Goal: Information Seeking & Learning: Learn about a topic

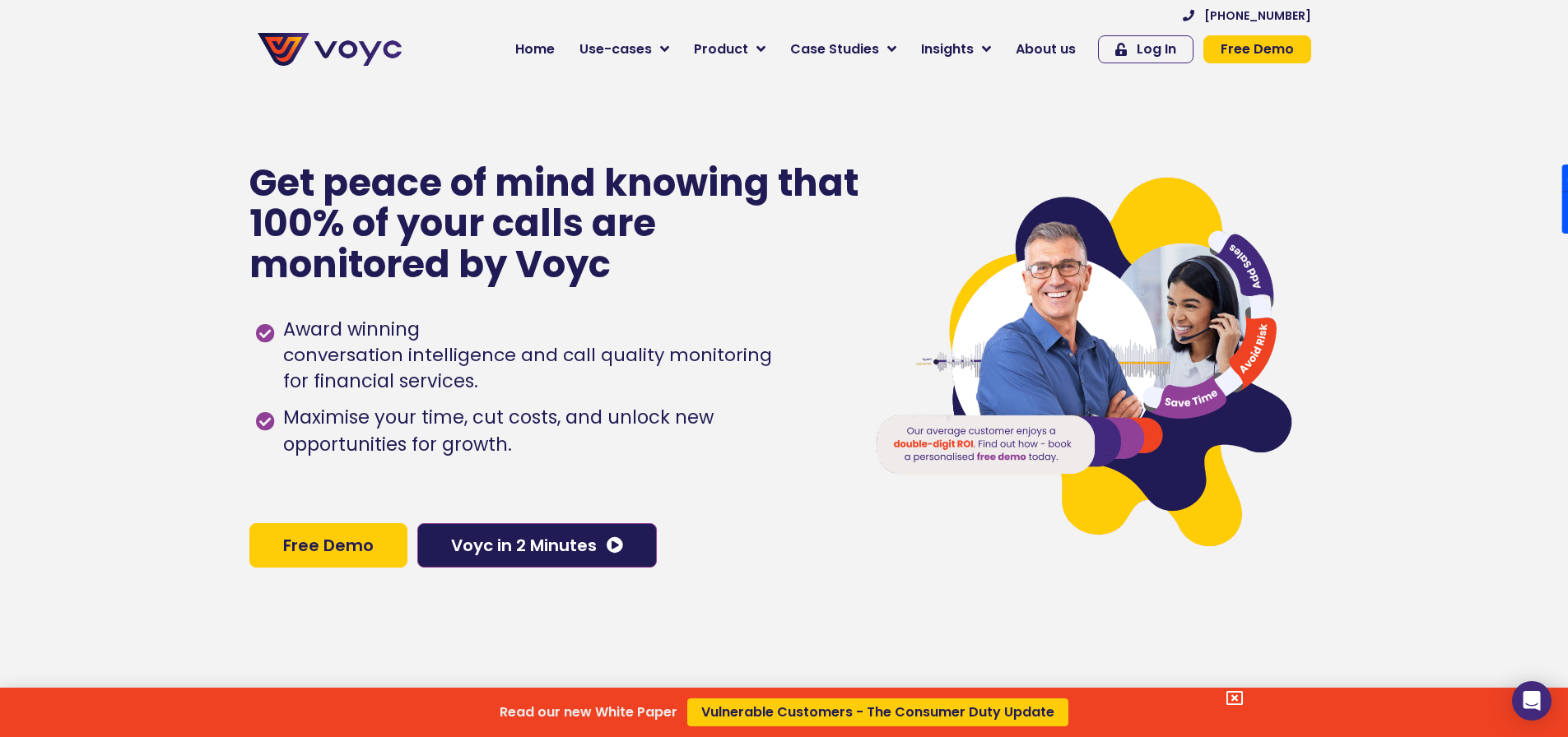
click at [544, 49] on div "Read our new White Paper Vulnerable Customers - The Consumer Duty Update" at bounding box center [784, 368] width 1568 height 737
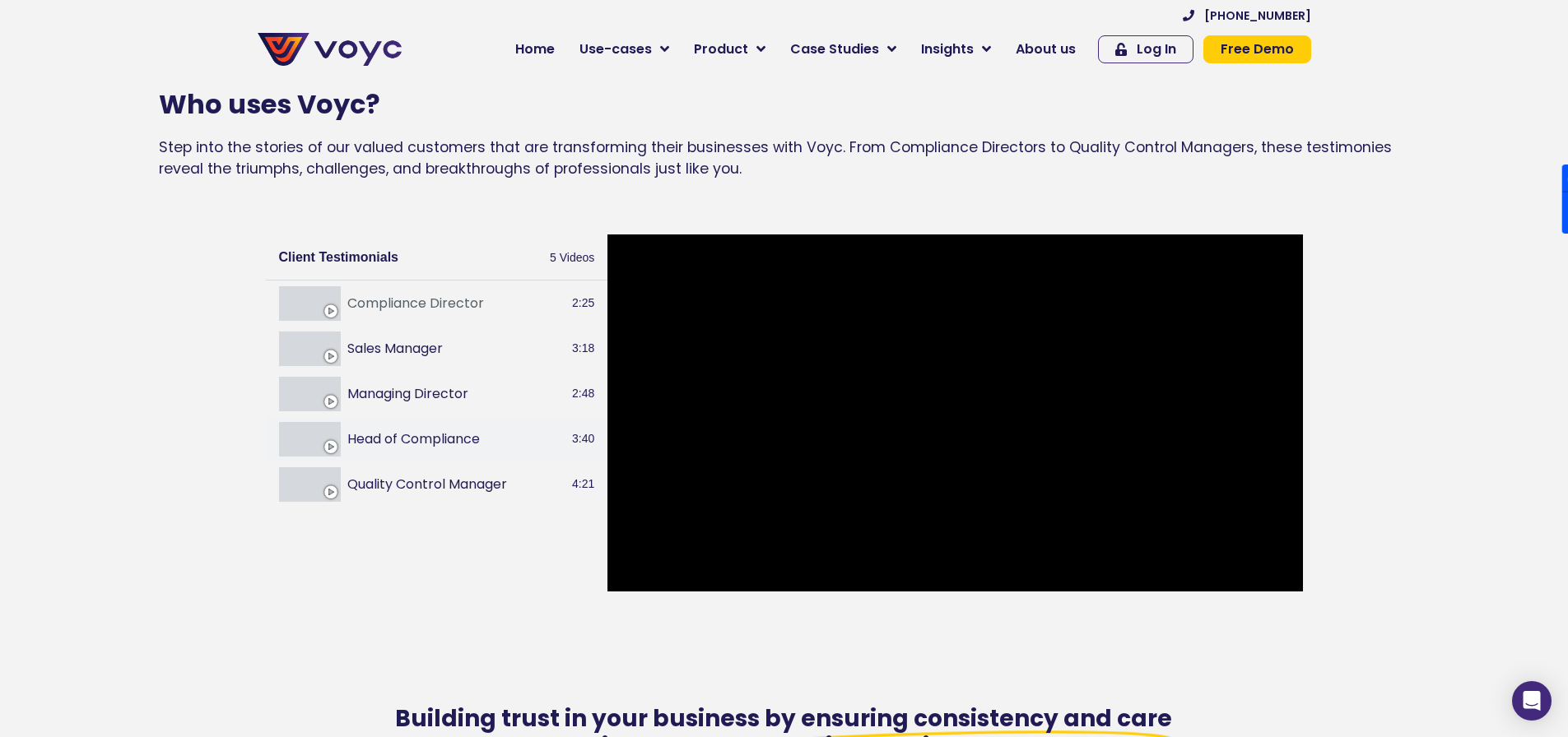
scroll to position [1811, 0]
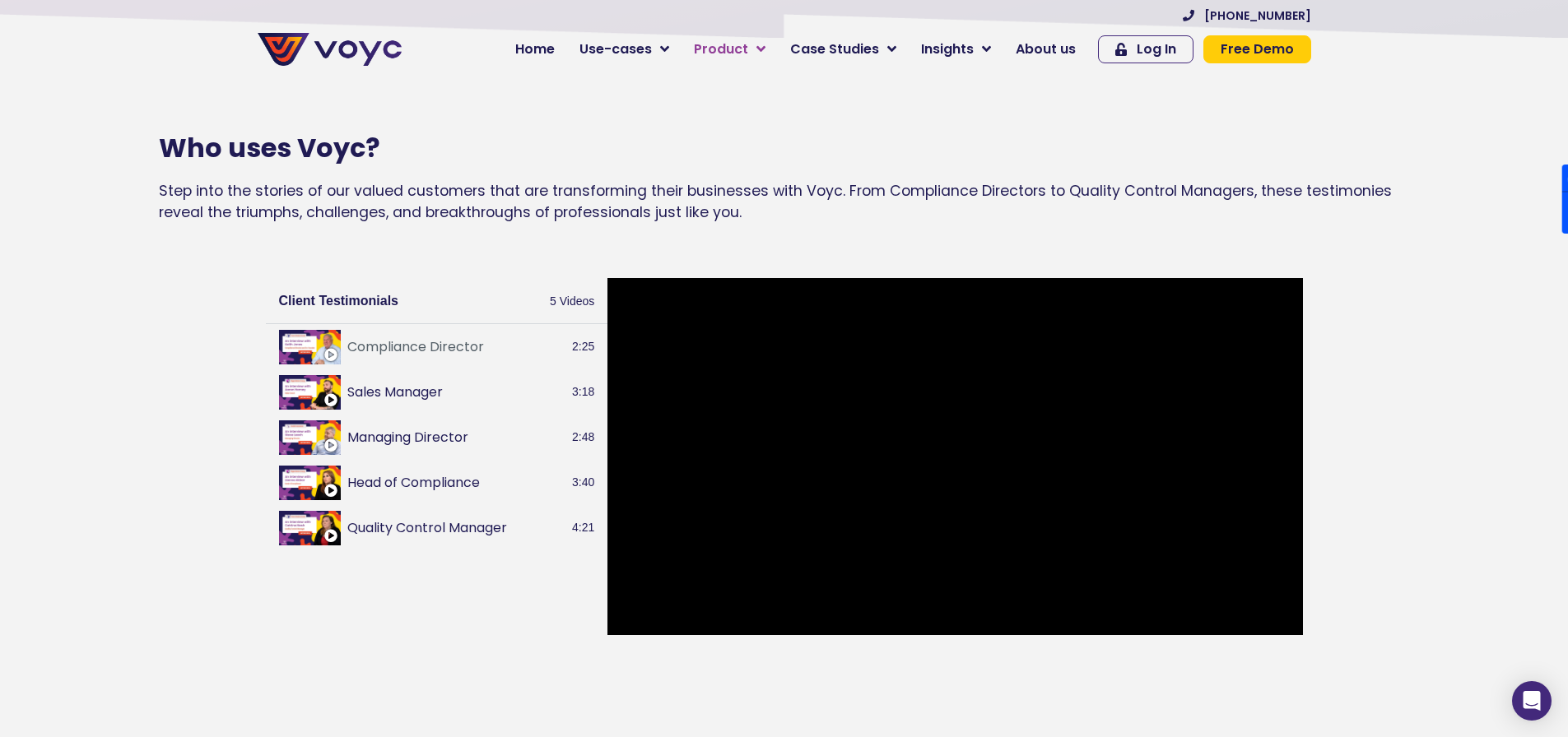
click at [766, 48] on icon at bounding box center [761, 49] width 9 height 15
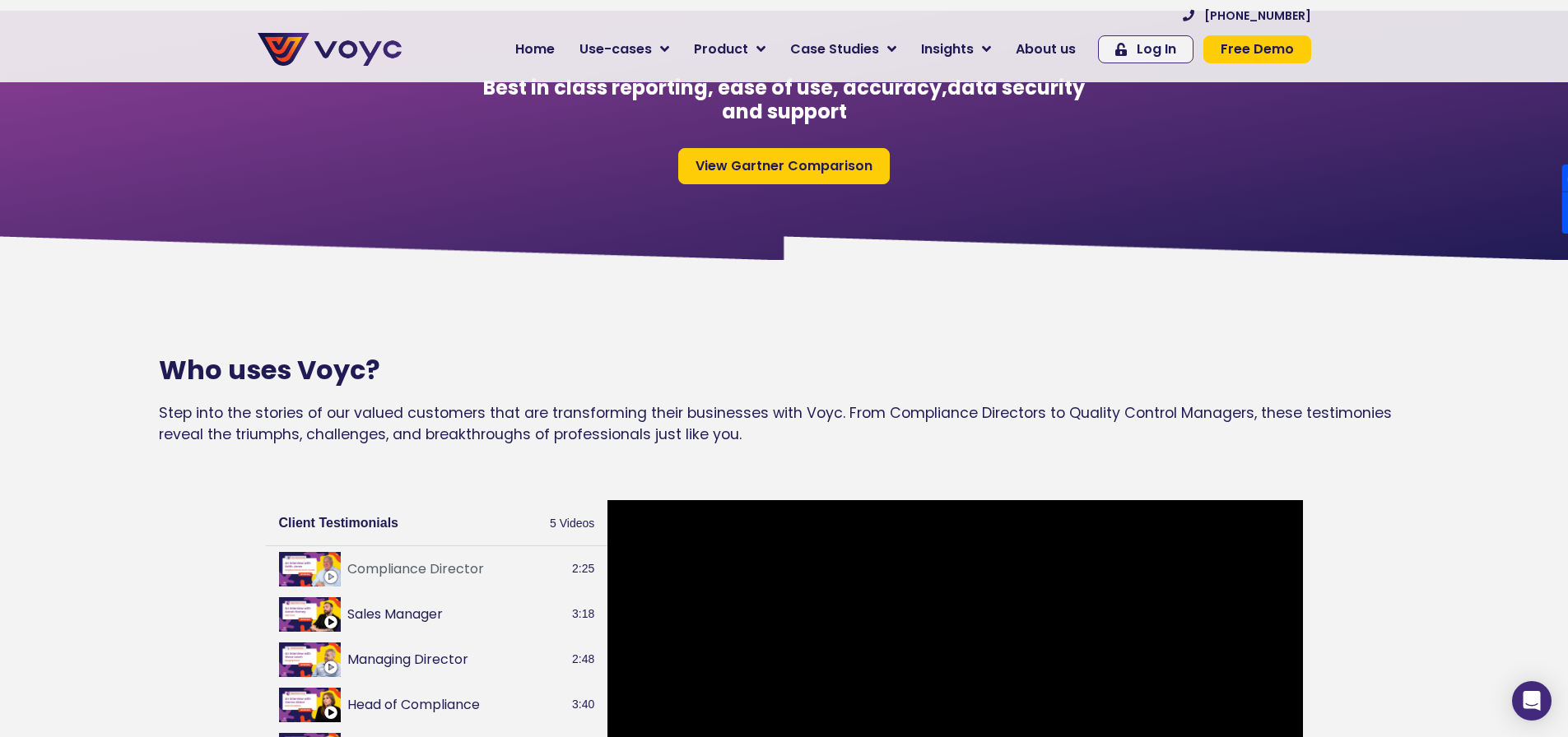
scroll to position [1811, 0]
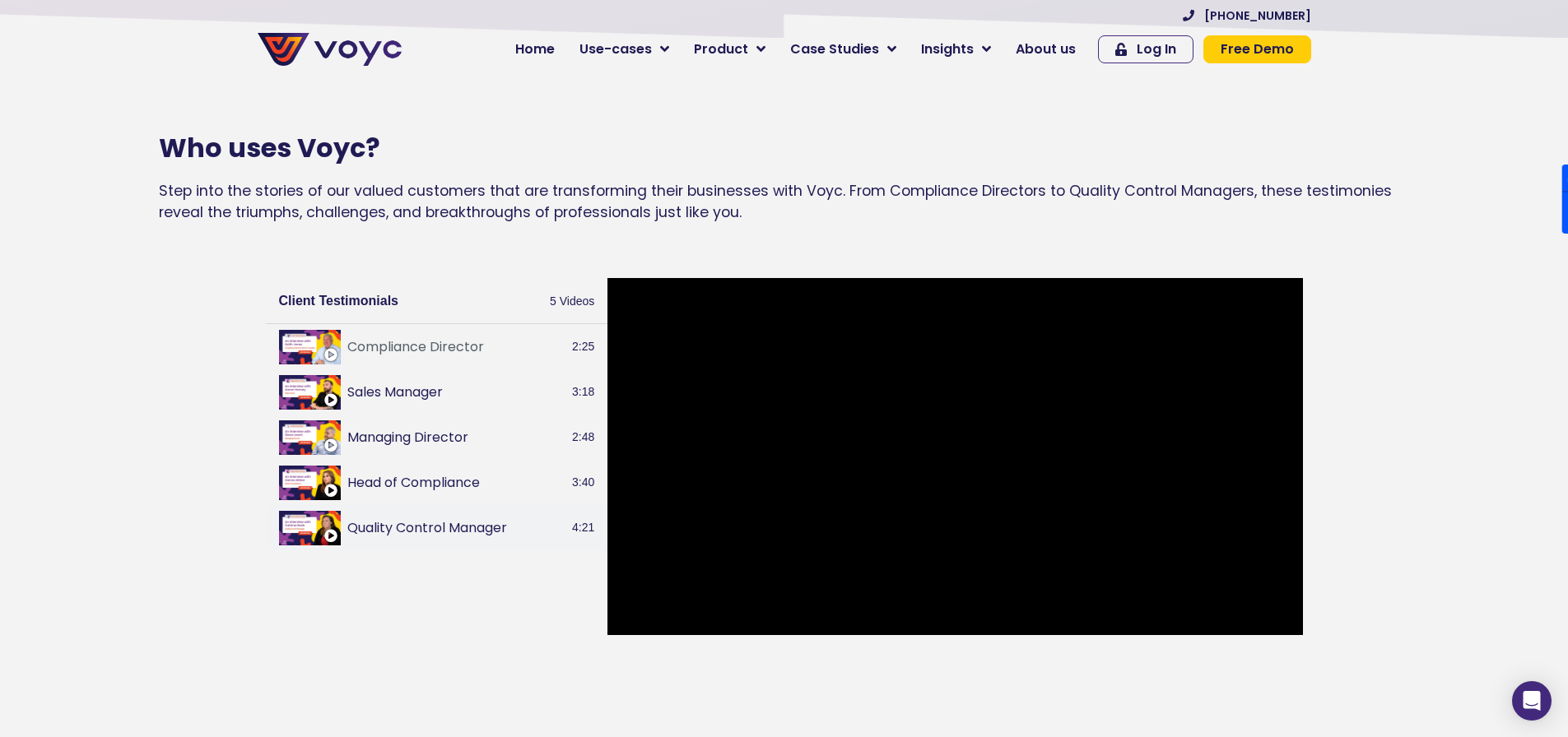
click at [435, 538] on button "Quality Control Manager" at bounding box center [456, 528] width 219 height 20
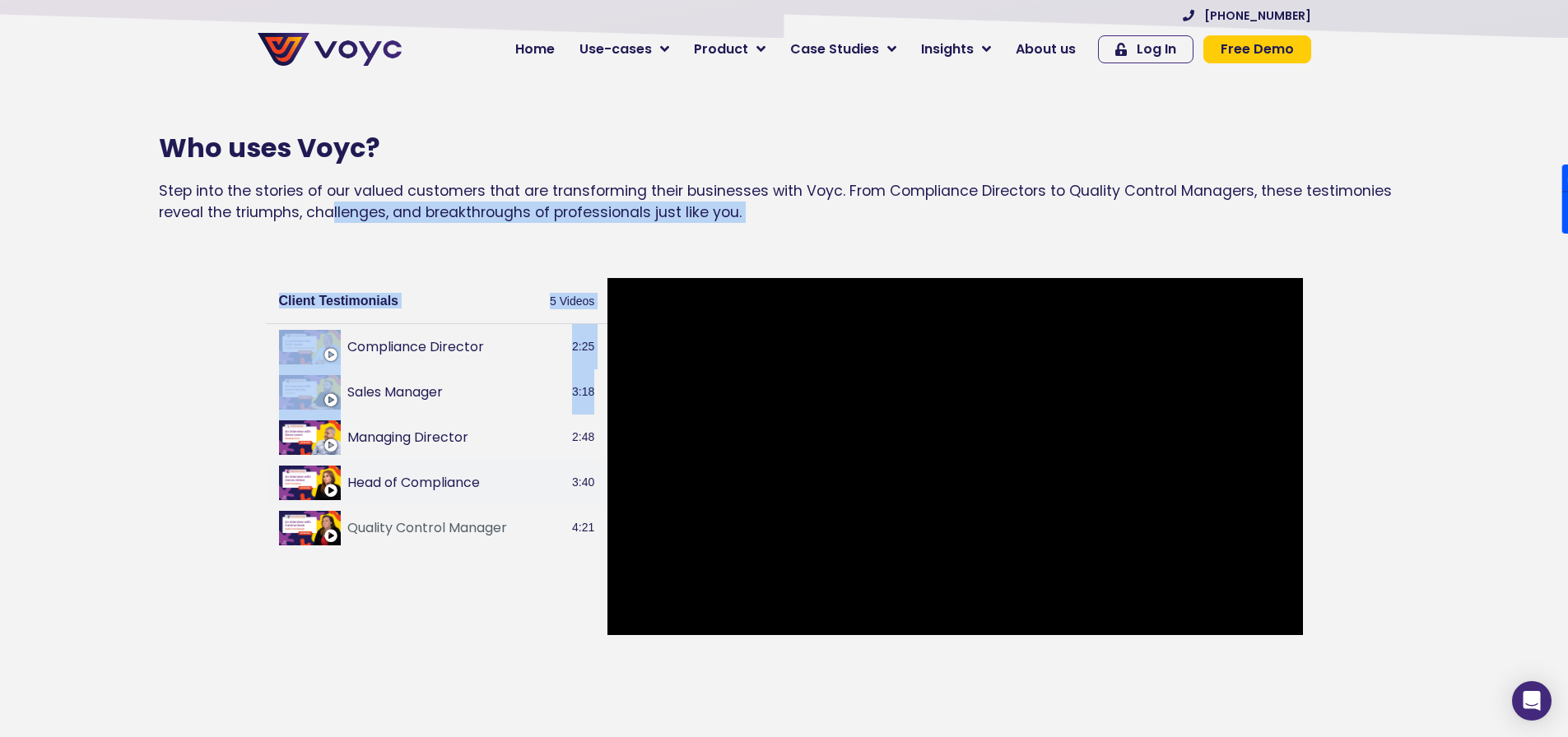
click at [424, 493] on button "Head of Compliance" at bounding box center [456, 483] width 219 height 20
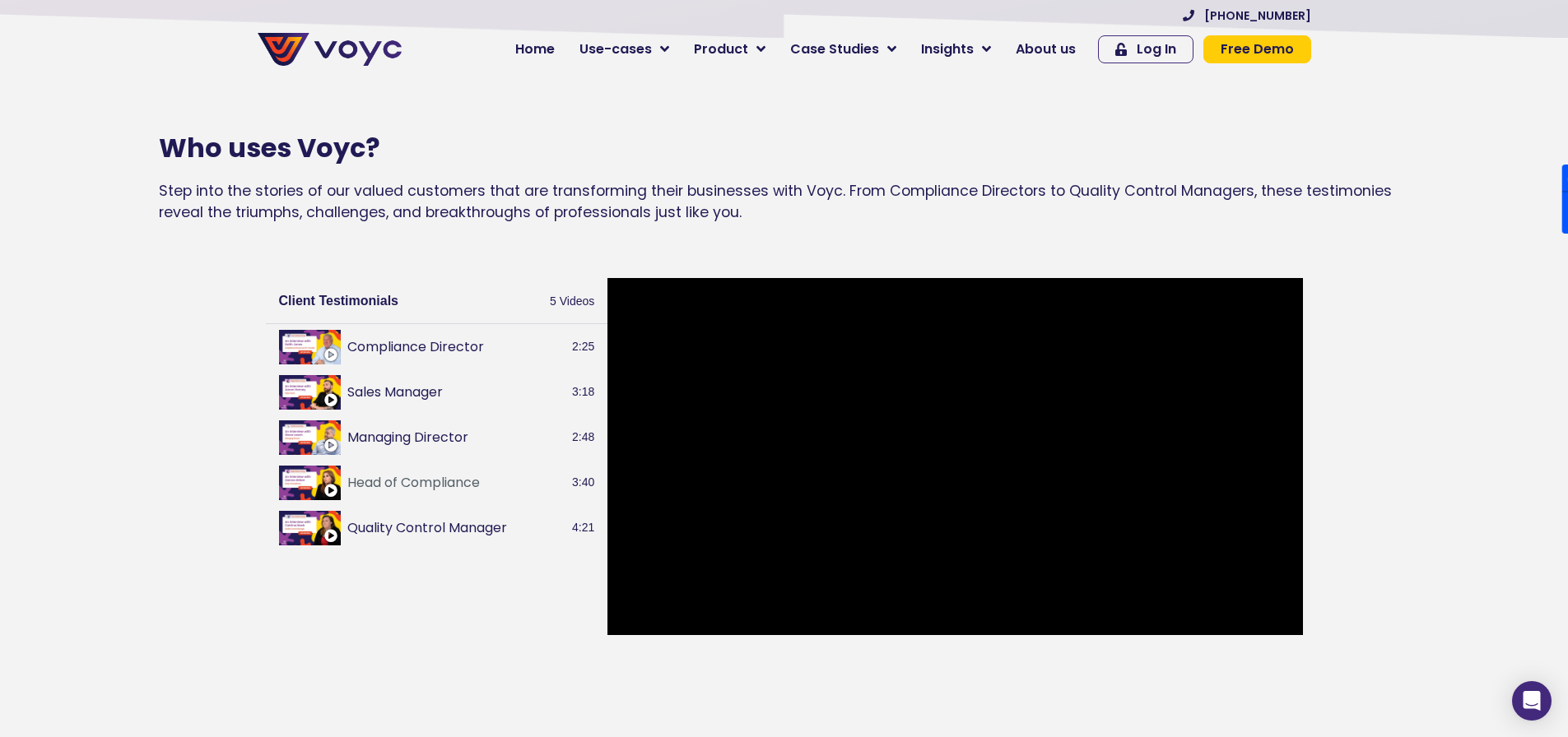
click at [1517, 453] on div "Client Testimonials 5 Videos Compliance Director 2:25 Sales Manager 3:18 Managi…" at bounding box center [784, 457] width 1568 height 407
click at [450, 538] on button "Quality Control Manager" at bounding box center [456, 528] width 219 height 20
click at [418, 446] on button "Managing Director" at bounding box center [456, 437] width 219 height 20
